Goal: Navigation & Orientation: Find specific page/section

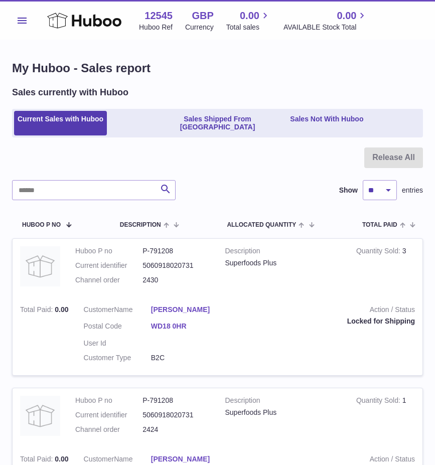
click at [26, 24] on button "Menu" at bounding box center [22, 21] width 20 height 20
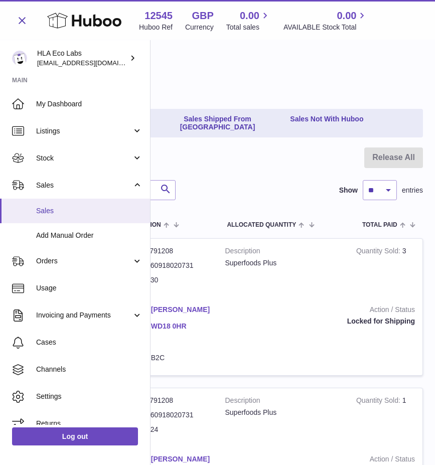
click at [44, 215] on span "Sales" at bounding box center [89, 211] width 106 height 10
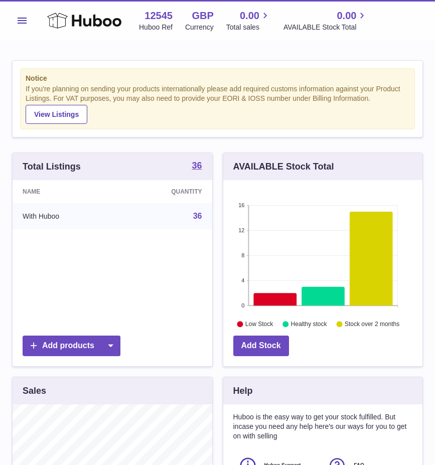
scroll to position [157, 199]
click at [22, 21] on span "Menu" at bounding box center [22, 21] width 9 height 6
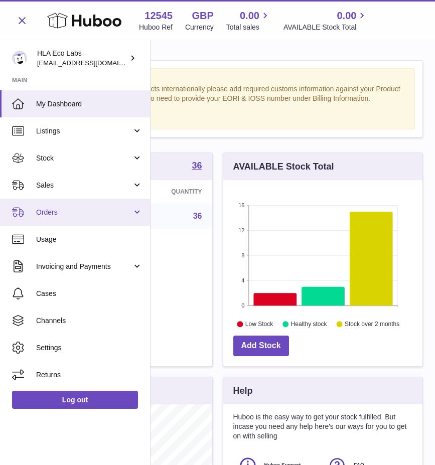
click at [78, 213] on span "Orders" at bounding box center [84, 213] width 96 height 10
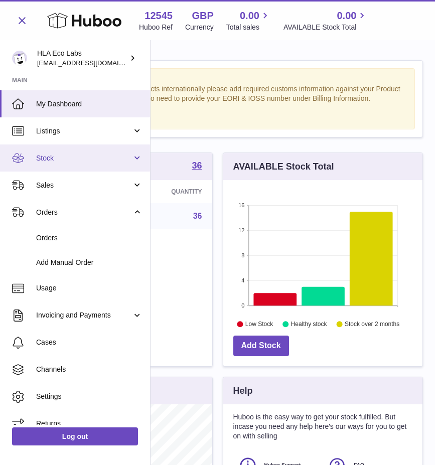
click at [62, 158] on span "Stock" at bounding box center [84, 159] width 96 height 10
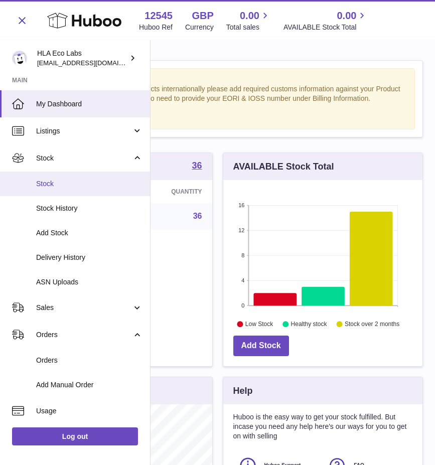
click at [45, 188] on span "Stock" at bounding box center [89, 184] width 106 height 10
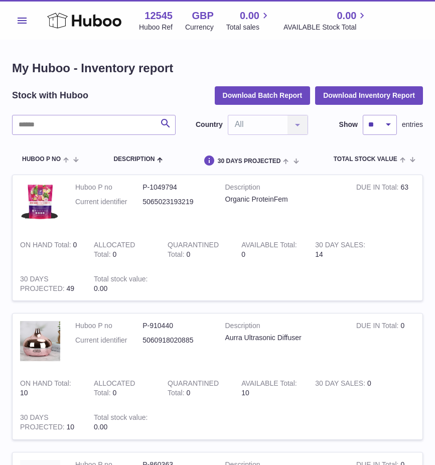
click at [22, 20] on span "Menu" at bounding box center [22, 21] width 9 height 6
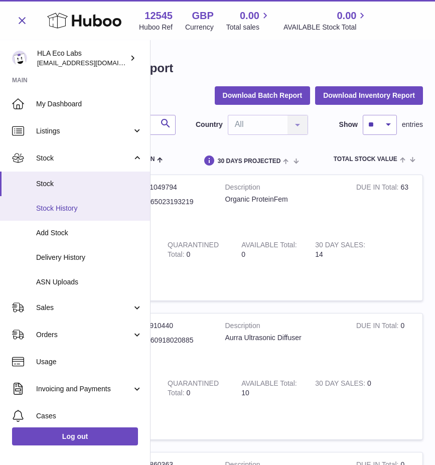
click at [52, 213] on span "Stock History" at bounding box center [89, 209] width 106 height 10
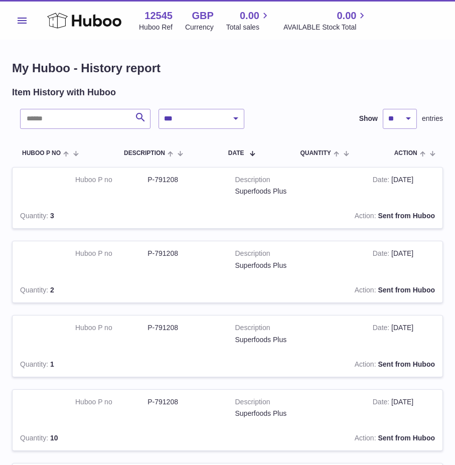
click at [22, 26] on button "Menu" at bounding box center [22, 21] width 20 height 20
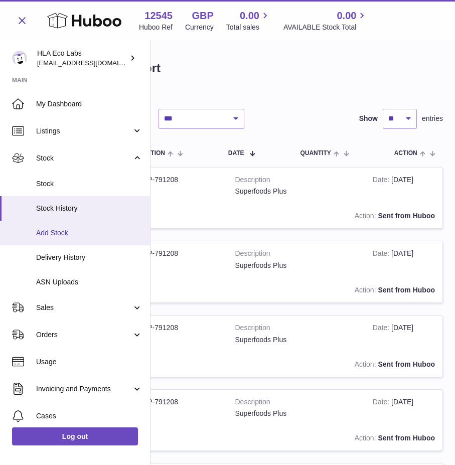
click at [57, 238] on link "Add Stock" at bounding box center [75, 233] width 150 height 25
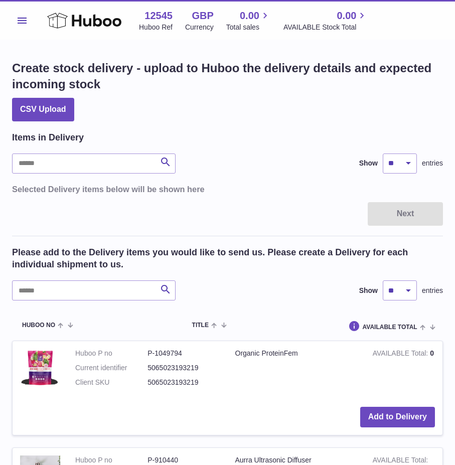
click at [21, 23] on span "Menu" at bounding box center [22, 21] width 9 height 6
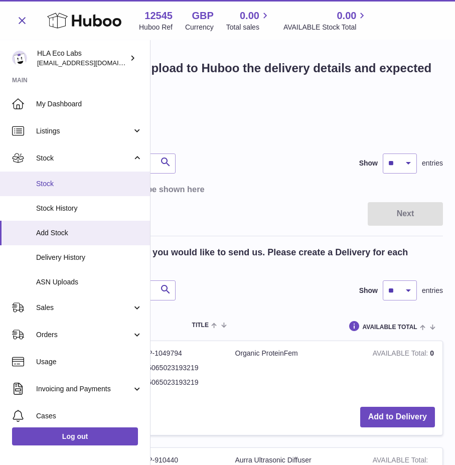
click at [62, 189] on link "Stock" at bounding box center [75, 184] width 150 height 25
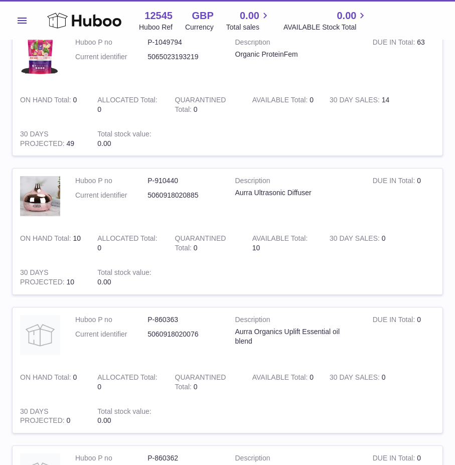
scroll to position [151, 0]
